Goal: Task Accomplishment & Management: Use online tool/utility

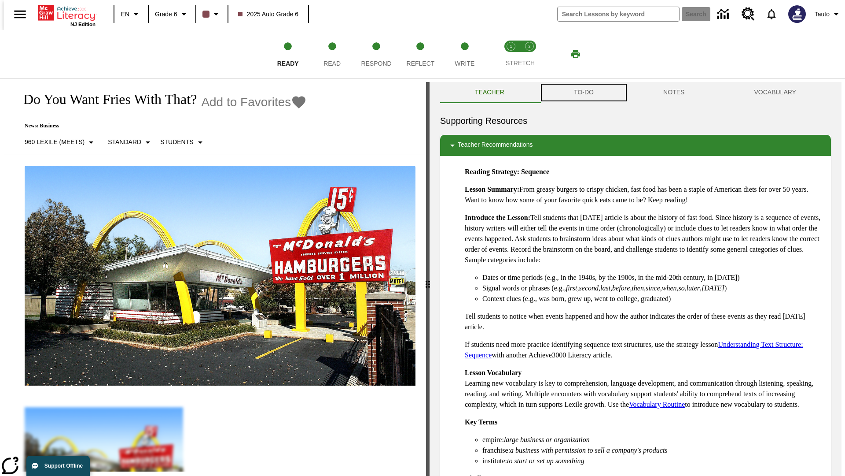
click at [583, 92] on button "TO-DO" at bounding box center [583, 92] width 89 height 21
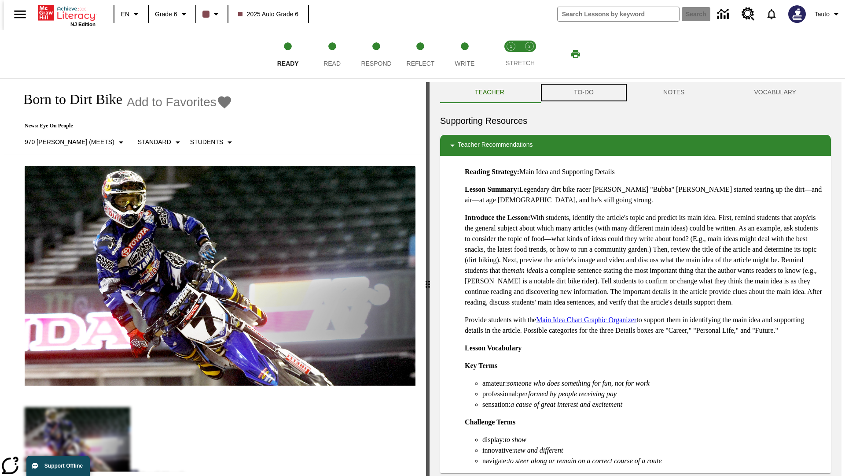
click at [583, 92] on button "TO-DO" at bounding box center [583, 92] width 89 height 21
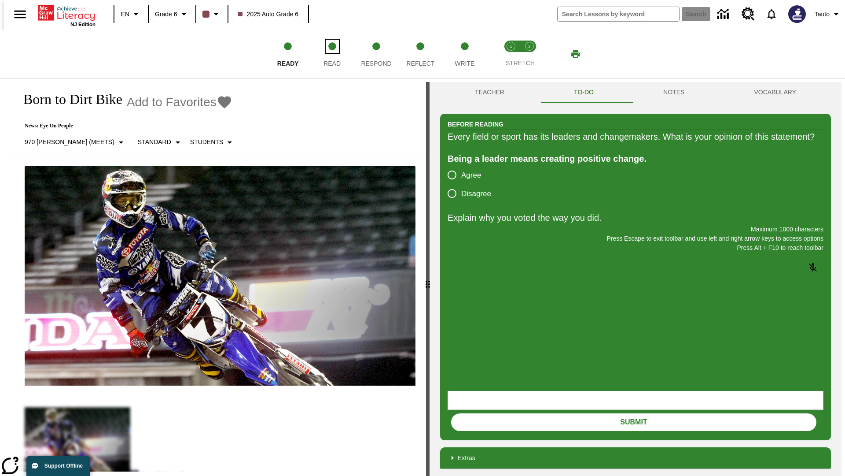
click at [332, 54] on span "Read" at bounding box center [332, 60] width 17 height 16
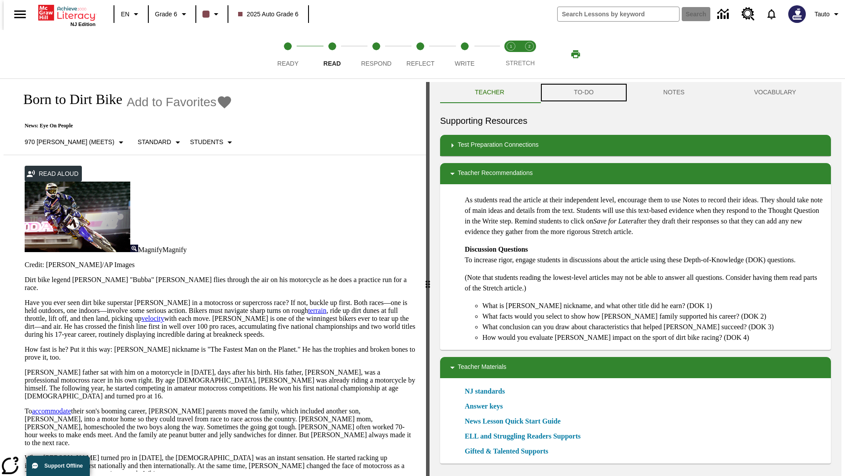
scroll to position [0, 0]
click at [583, 92] on button "TO-DO" at bounding box center [583, 91] width 89 height 21
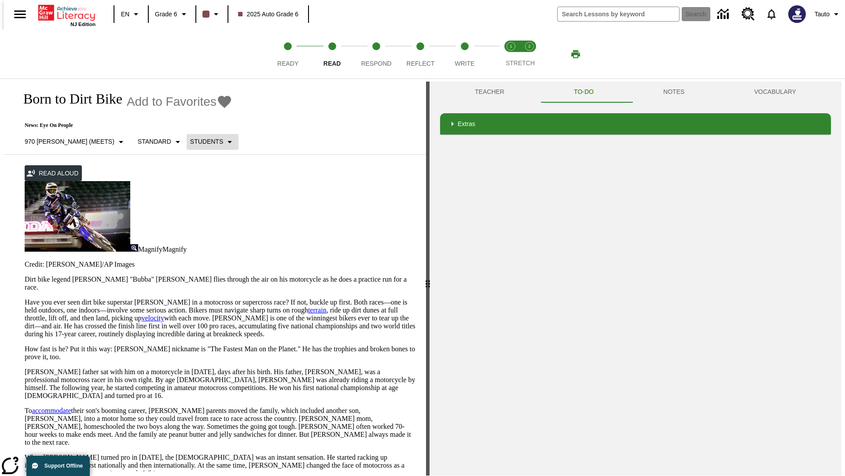
click at [190, 141] on p "Students" at bounding box center [206, 141] width 33 height 9
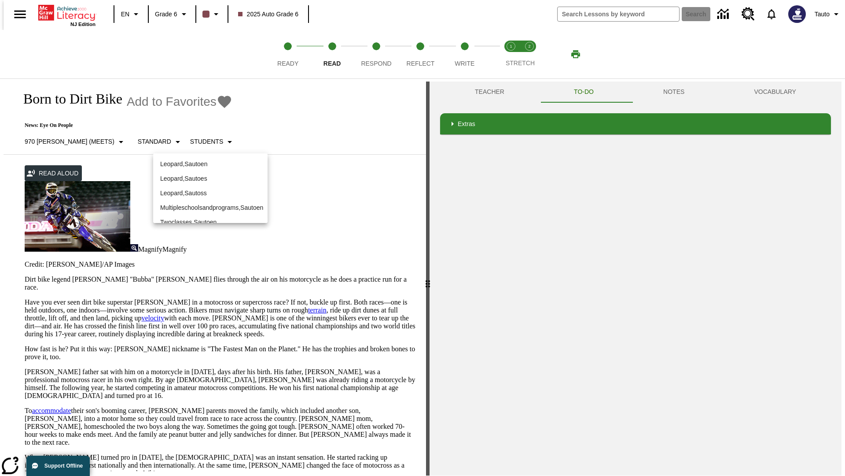
click at [210, 164] on p "Leopard , Sautoen" at bounding box center [210, 163] width 100 height 9
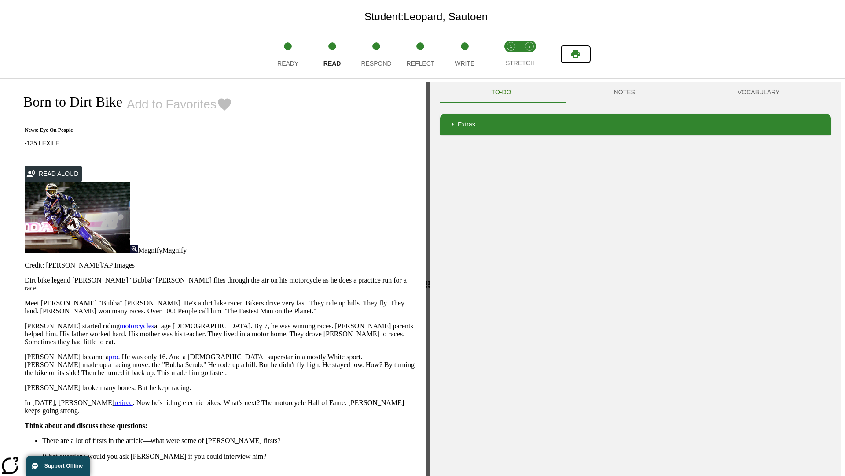
click at [576, 54] on icon "Print" at bounding box center [576, 54] width 9 height 8
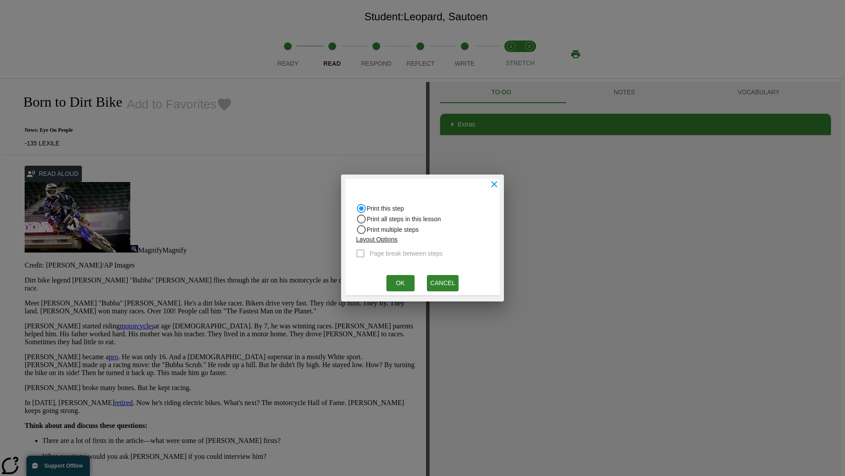
click at [362, 214] on input "Print all steps in this lesson" at bounding box center [361, 208] width 11 height 11
radio input "true"
radio input "false"
checkbox input "true"
click at [400, 283] on button "Ok" at bounding box center [401, 283] width 28 height 16
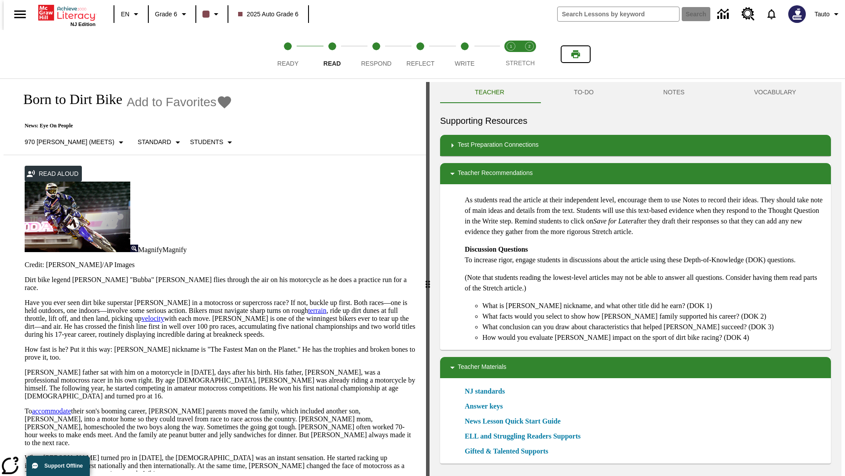
click at [576, 54] on icon "Print" at bounding box center [576, 54] width 9 height 8
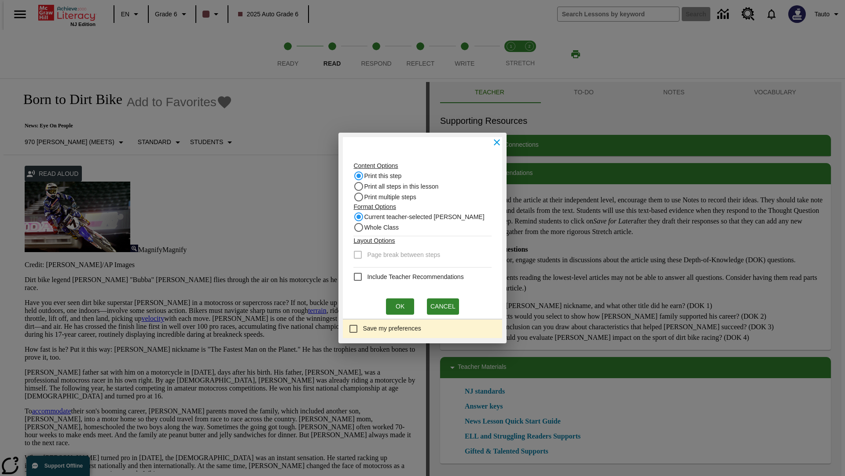
click at [362, 176] on input "Print this step" at bounding box center [359, 175] width 11 height 11
click at [362, 222] on input "Whole Class" at bounding box center [359, 216] width 11 height 11
radio input "true"
radio input "false"
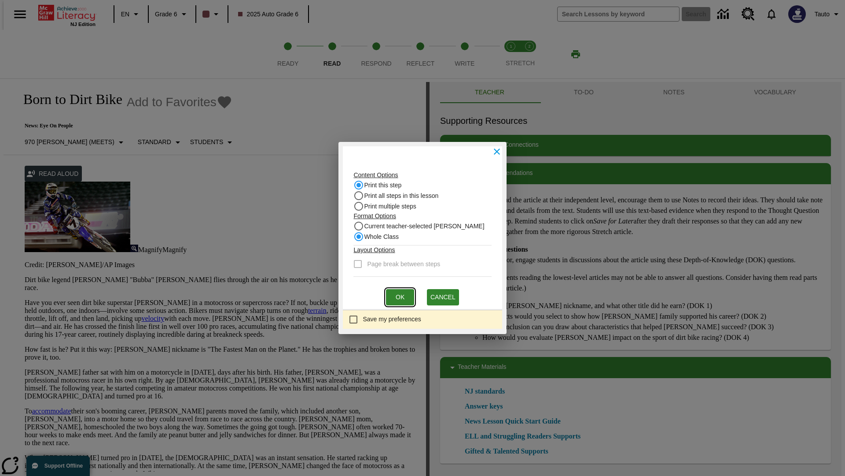
click at [400, 297] on button "Ok" at bounding box center [400, 297] width 28 height 16
